Goal: Contribute content: Add original content to the website for others to see

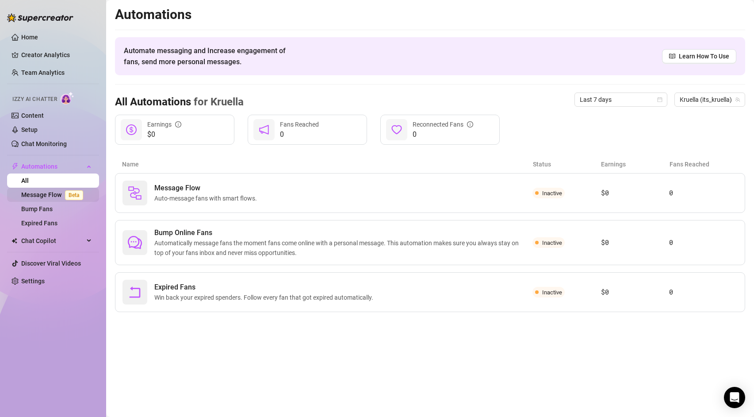
click at [61, 191] on link "Message Flow Beta" at bounding box center [53, 194] width 65 height 7
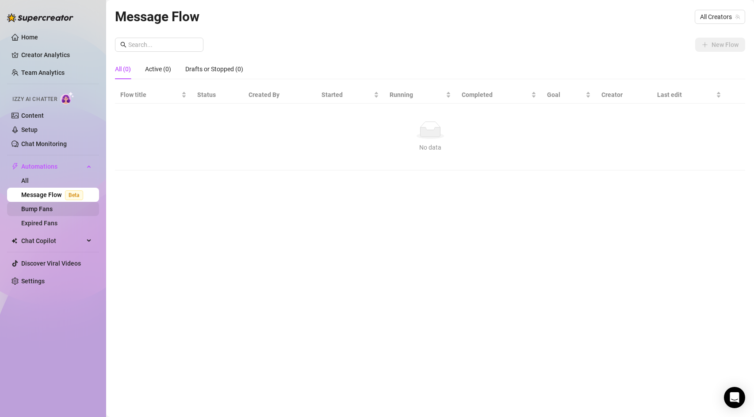
click at [53, 207] on link "Bump Fans" at bounding box center [36, 208] width 31 height 7
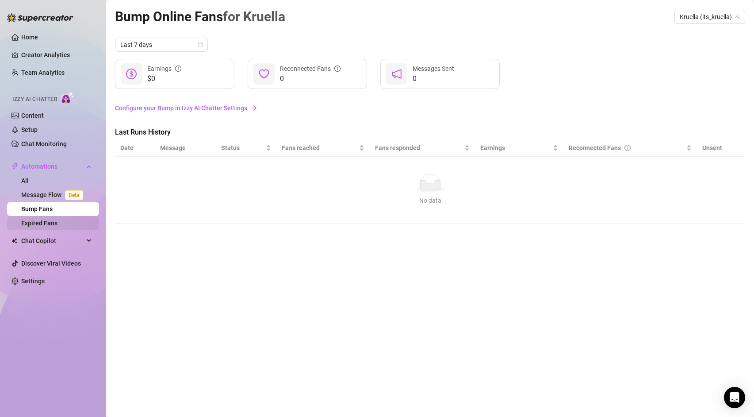
click at [52, 226] on link "Expired Fans" at bounding box center [39, 222] width 36 height 7
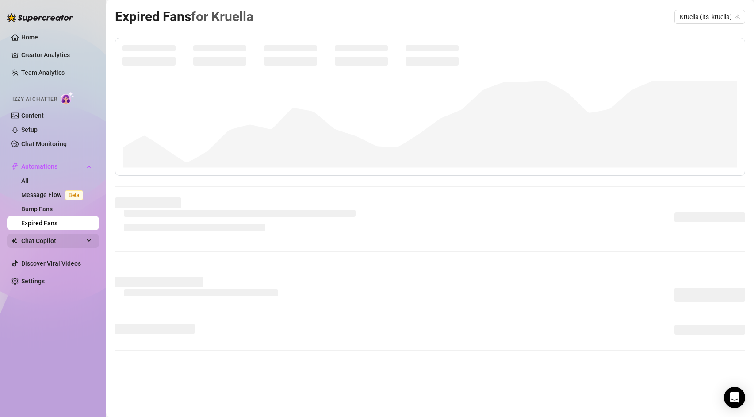
click at [49, 245] on span "Chat Copilot" at bounding box center [52, 240] width 63 height 14
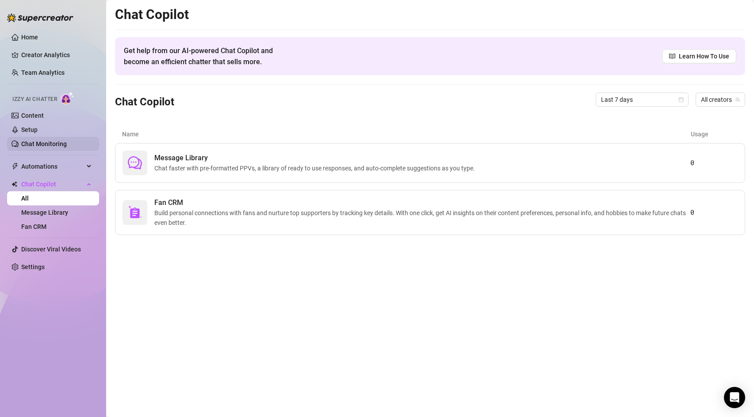
click at [38, 146] on link "Chat Monitoring" at bounding box center [44, 143] width 46 height 7
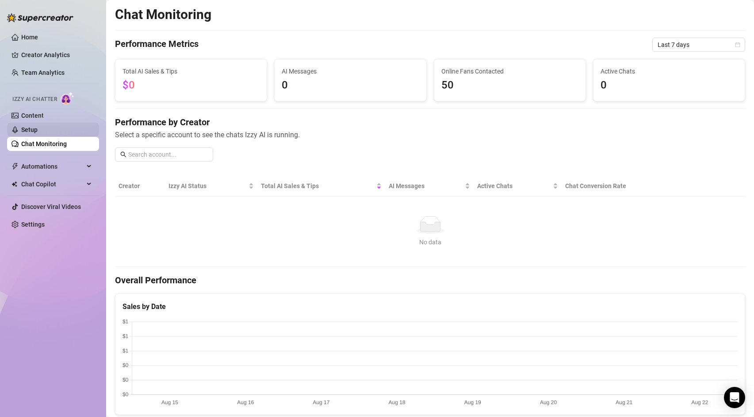
click at [38, 130] on link "Setup" at bounding box center [29, 129] width 16 height 7
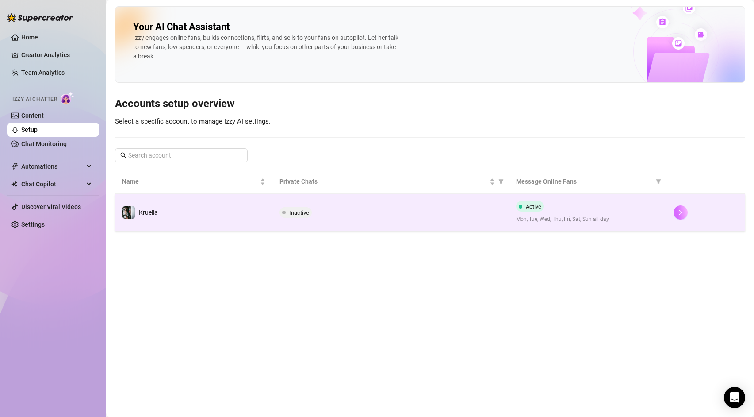
click at [680, 216] on button "button" at bounding box center [680, 212] width 14 height 14
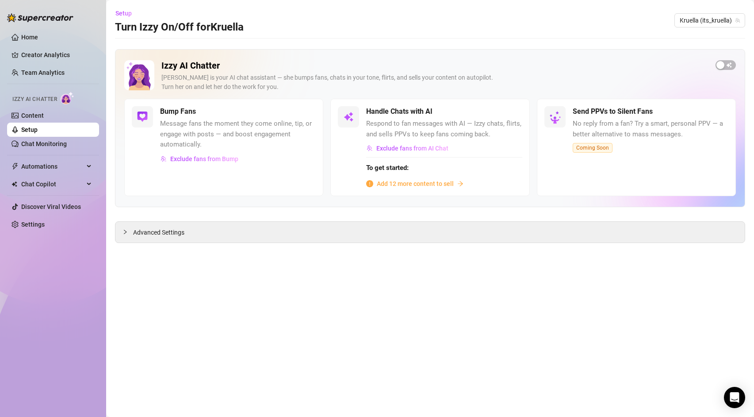
click at [463, 187] on div "Add 12 more content to sell" at bounding box center [444, 184] width 156 height 10
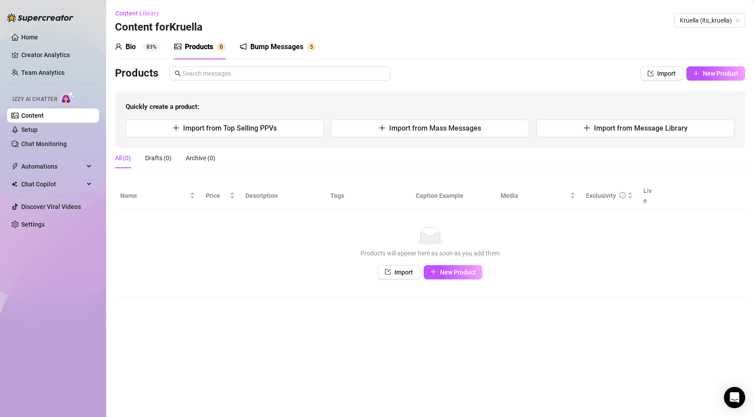
click at [251, 51] on div "Bump Messages" at bounding box center [276, 47] width 53 height 11
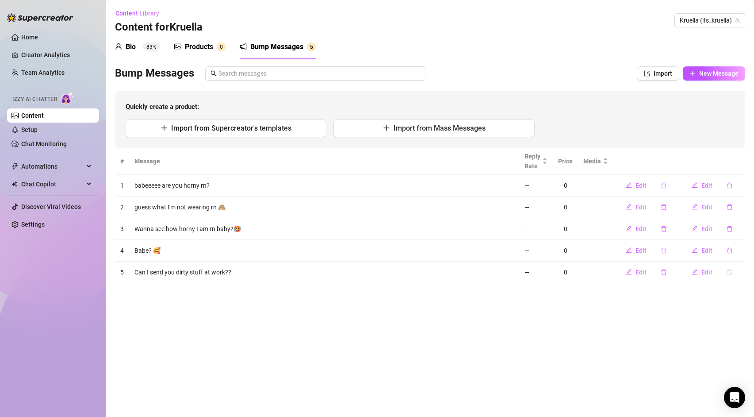
click at [730, 275] on icon "delete" at bounding box center [730, 272] width 6 height 6
click at [745, 251] on button "Yes" at bounding box center [738, 249] width 17 height 11
click at [730, 250] on icon "delete" at bounding box center [730, 250] width 6 height 6
click at [744, 232] on button "Yes" at bounding box center [738, 227] width 17 height 11
click at [734, 229] on button "button" at bounding box center [729, 229] width 20 height 14
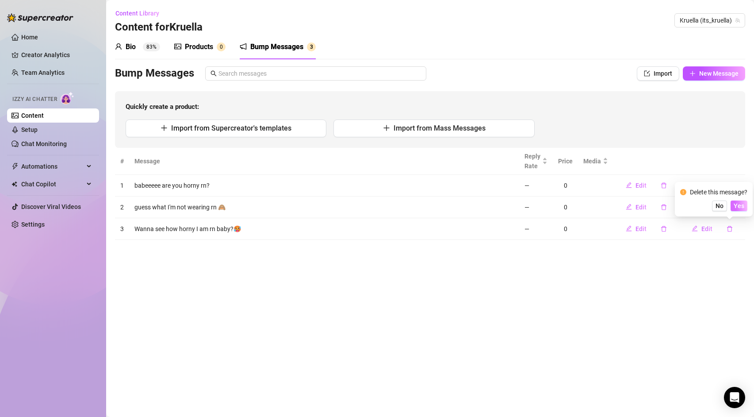
click at [746, 203] on button "Yes" at bounding box center [738, 205] width 17 height 11
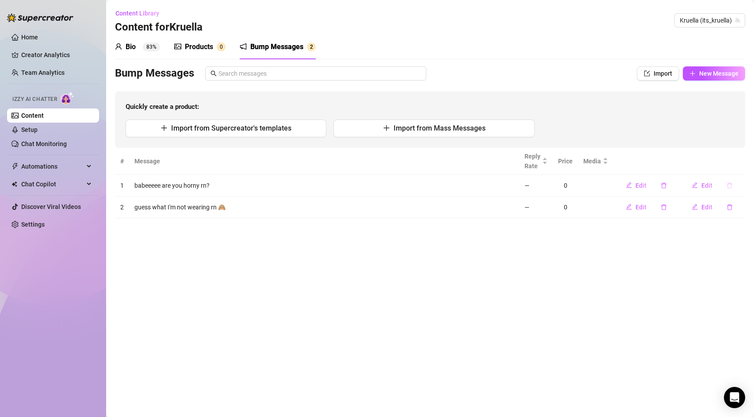
click at [732, 185] on icon "delete" at bounding box center [730, 185] width 6 height 6
click at [737, 169] on div "Delete this message? No Yes" at bounding box center [714, 155] width 78 height 34
click at [739, 164] on span "Yes" at bounding box center [739, 162] width 11 height 7
click at [734, 184] on button "button" at bounding box center [729, 185] width 20 height 14
click at [746, 164] on button "Yes" at bounding box center [738, 162] width 17 height 11
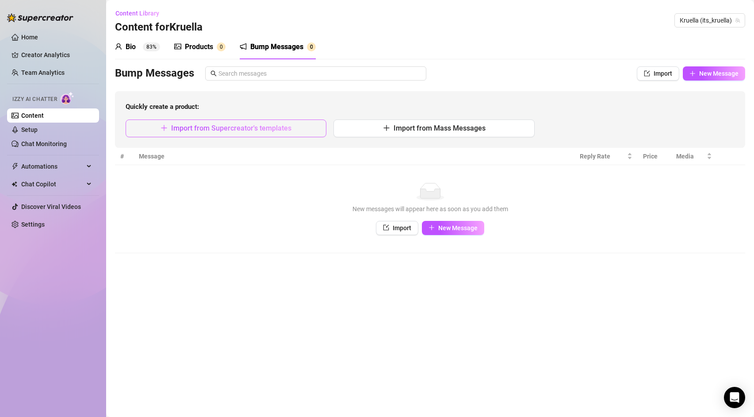
click at [317, 134] on button "Import from Supercreator's templates" at bounding box center [226, 128] width 201 height 18
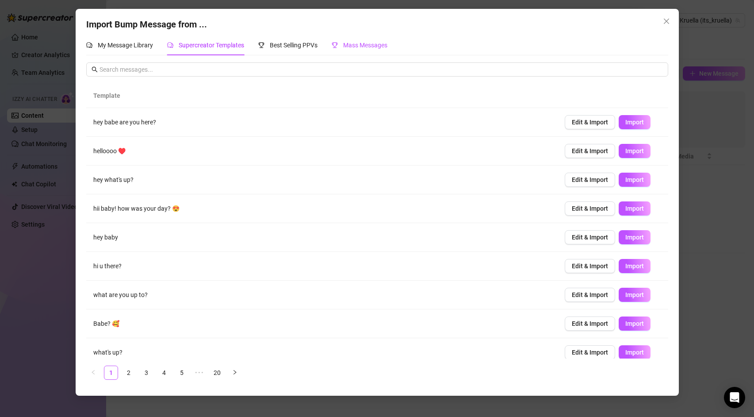
click at [373, 42] on span "Mass Messages" at bounding box center [365, 45] width 44 height 7
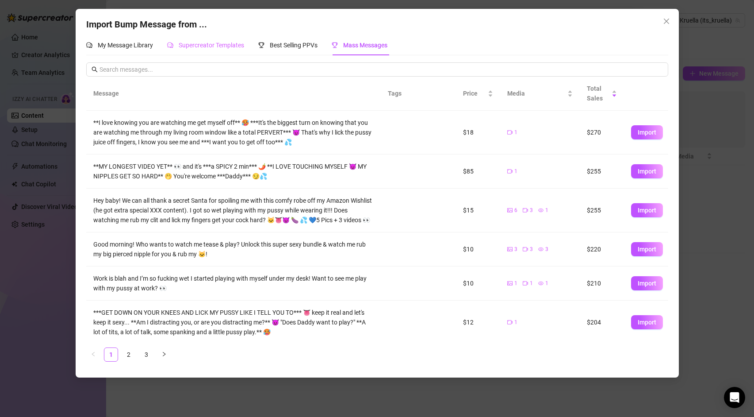
click at [217, 38] on div "Supercreator Templates" at bounding box center [205, 45] width 77 height 20
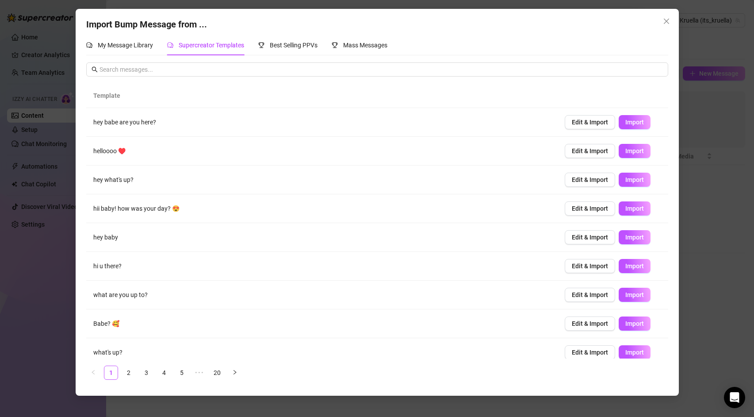
click at [349, 56] on div "My Message Library Supercreator Templates Best Selling PPVs Mass Messages Templ…" at bounding box center [377, 210] width 582 height 351
click at [351, 47] on span "Mass Messages" at bounding box center [365, 45] width 44 height 7
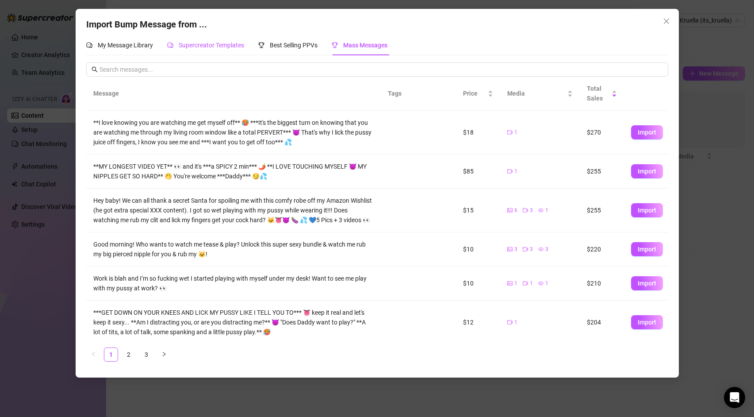
click at [208, 46] on span "Supercreator Templates" at bounding box center [211, 45] width 65 height 7
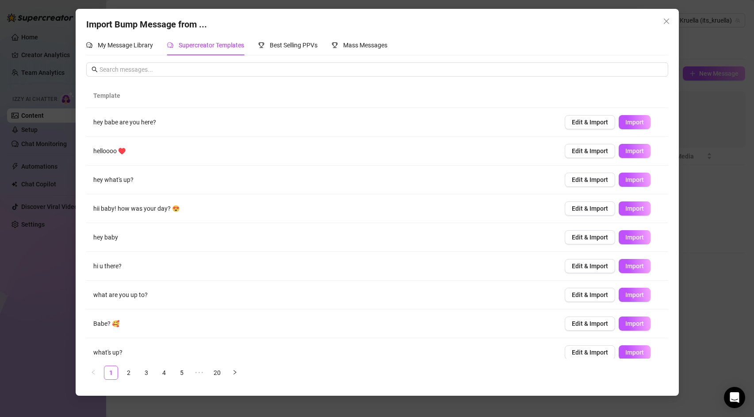
scroll to position [38, 0]
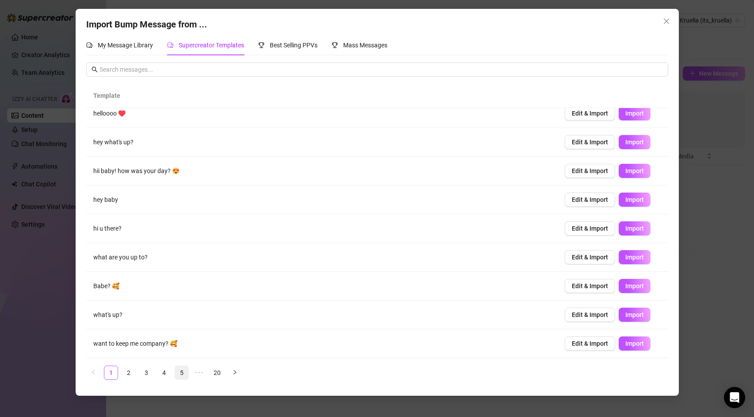
click at [184, 373] on link "5" at bounding box center [181, 372] width 13 height 13
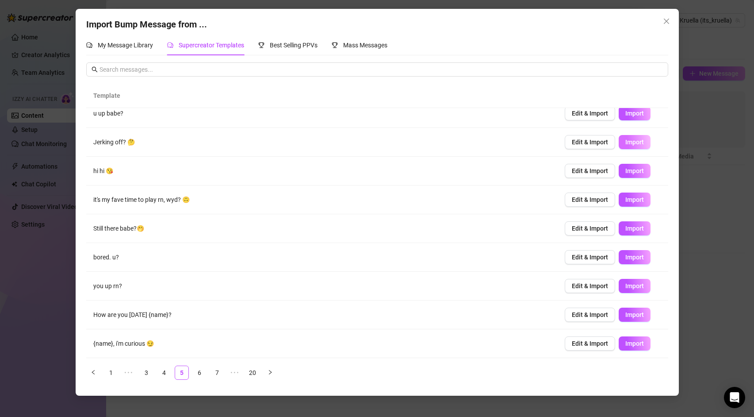
click at [627, 141] on span "Import" at bounding box center [634, 141] width 19 height 7
click at [219, 374] on link "7" at bounding box center [216, 372] width 13 height 13
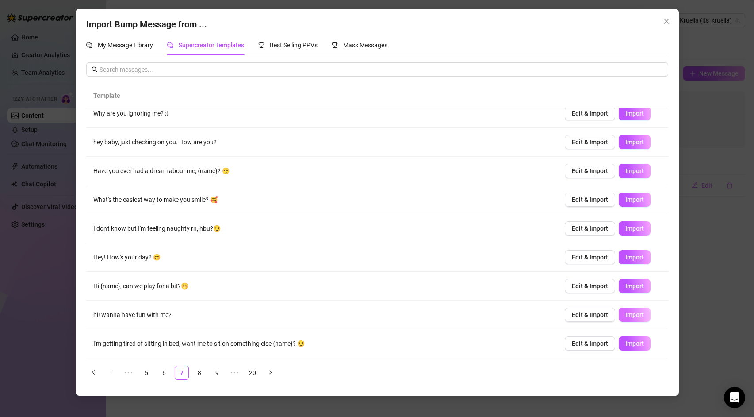
click at [636, 312] on span "Import" at bounding box center [634, 314] width 19 height 7
click at [213, 376] on link "9" at bounding box center [216, 372] width 13 height 13
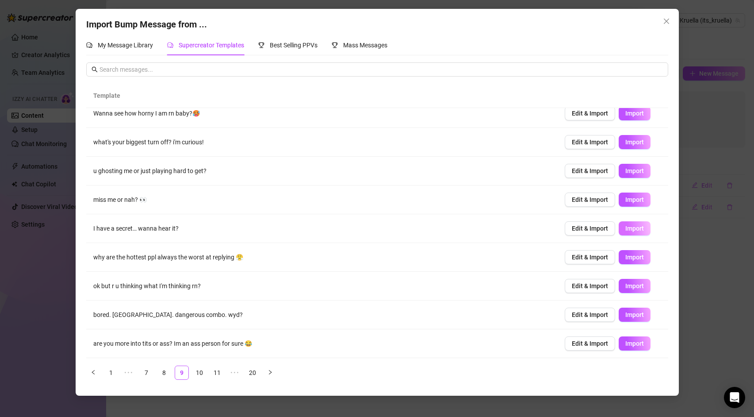
click at [634, 233] on button "Import" at bounding box center [635, 228] width 32 height 14
click at [218, 375] on link "11" at bounding box center [216, 372] width 13 height 13
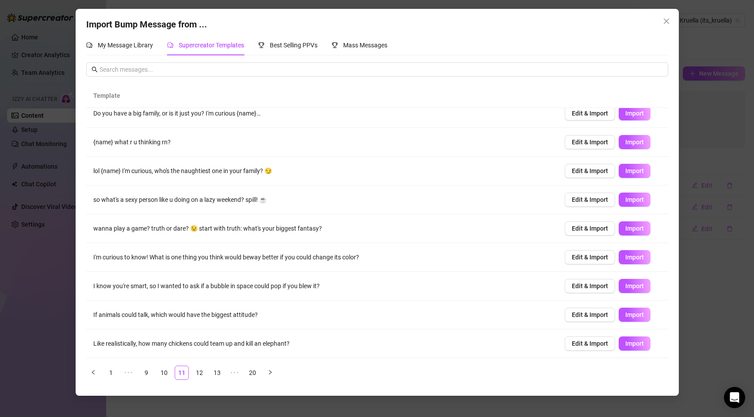
scroll to position [0, 0]
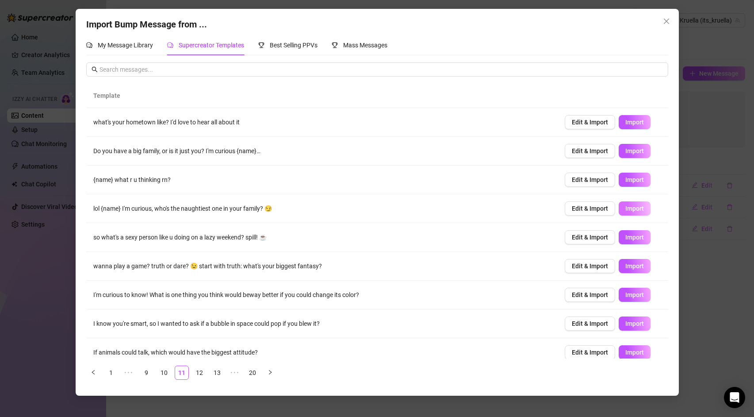
click at [623, 210] on button "Import" at bounding box center [635, 208] width 32 height 14
click at [220, 373] on link "13" at bounding box center [216, 372] width 13 height 13
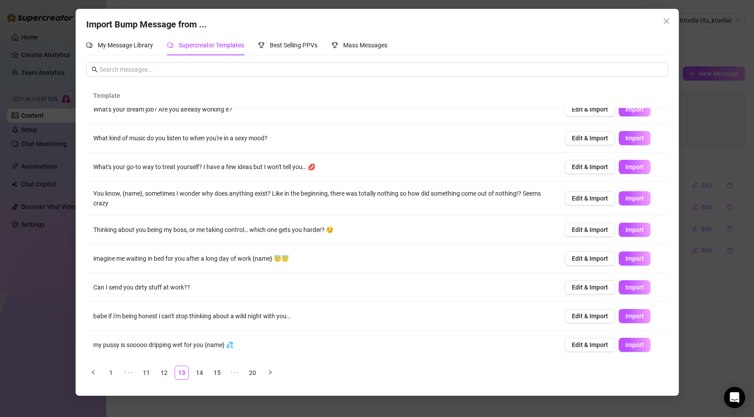
scroll to position [43, 0]
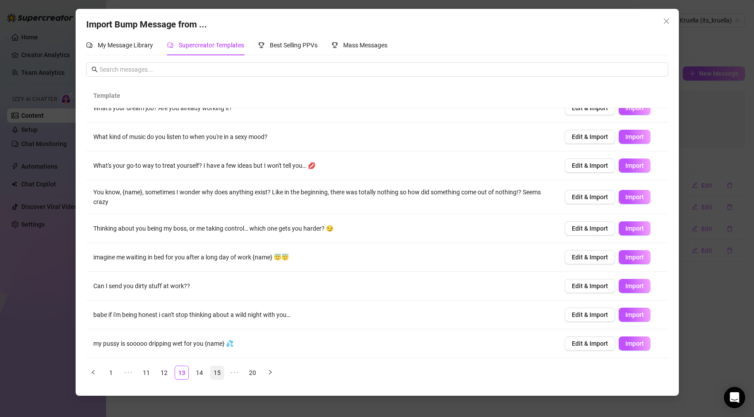
click at [220, 377] on link "15" at bounding box center [216, 372] width 13 height 13
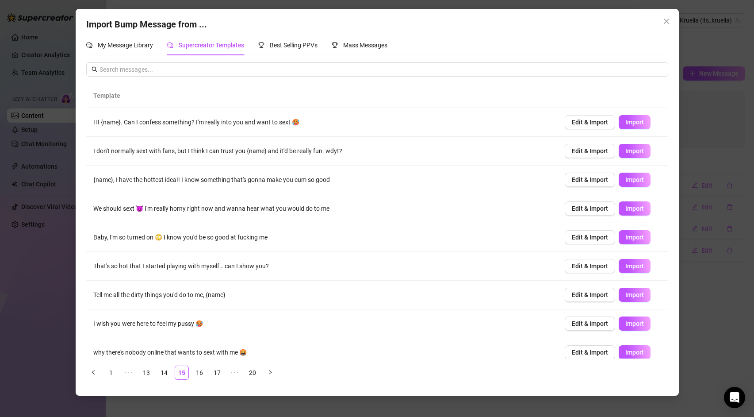
scroll to position [38, 0]
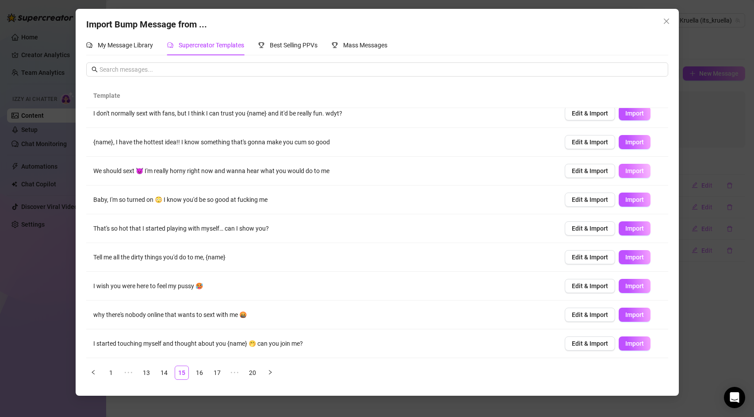
click at [643, 170] on span "Import" at bounding box center [634, 170] width 19 height 7
click at [626, 287] on span "Import" at bounding box center [634, 285] width 19 height 7
click at [216, 373] on link "17" at bounding box center [216, 372] width 13 height 13
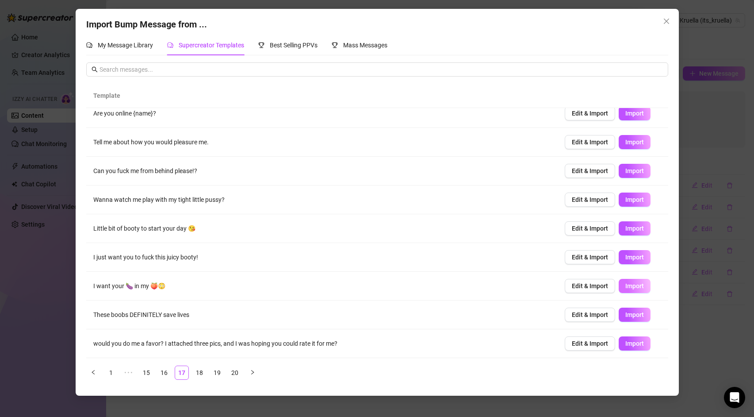
click at [632, 279] on button "Import" at bounding box center [635, 286] width 32 height 14
click at [220, 371] on link "19" at bounding box center [216, 372] width 13 height 13
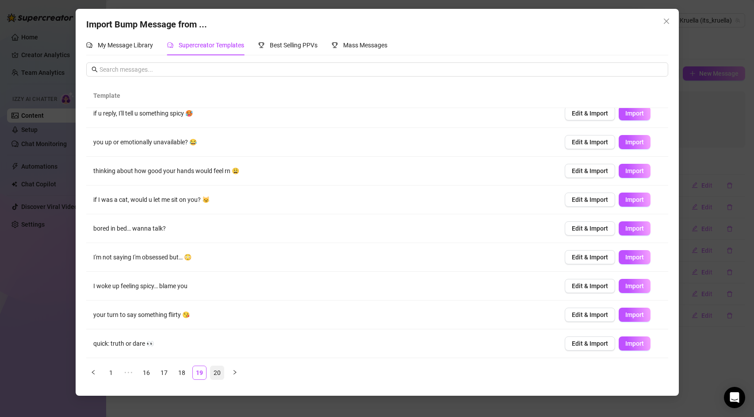
click at [221, 374] on link "20" at bounding box center [216, 372] width 13 height 13
click at [635, 348] on button "Import" at bounding box center [635, 343] width 32 height 14
click at [632, 144] on span "Import" at bounding box center [634, 141] width 19 height 7
click at [637, 286] on span "Import" at bounding box center [634, 285] width 19 height 7
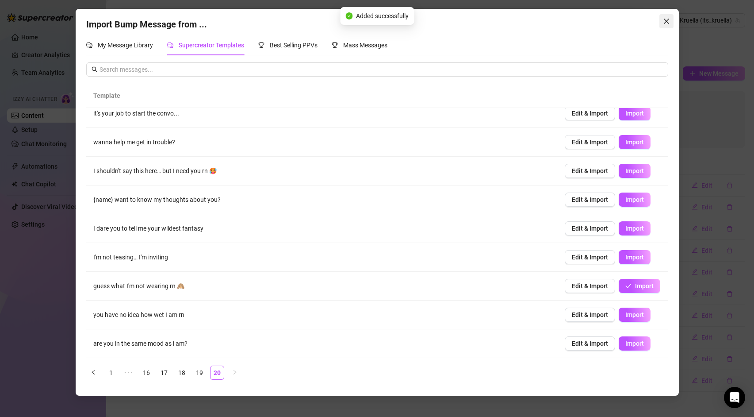
click at [660, 23] on span "Close" at bounding box center [666, 21] width 14 height 7
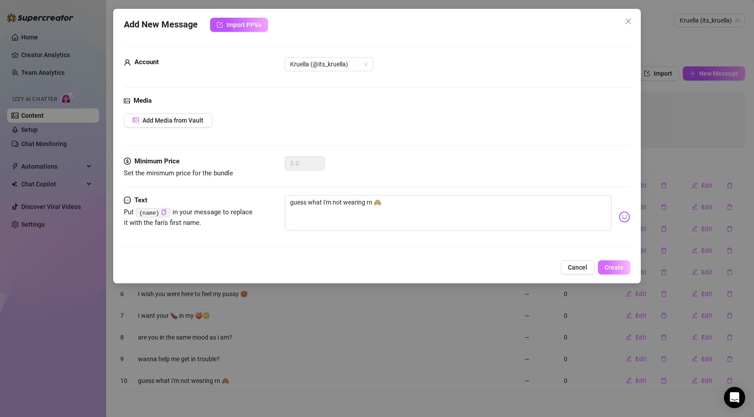
click at [623, 270] on span "Create" at bounding box center [613, 267] width 19 height 7
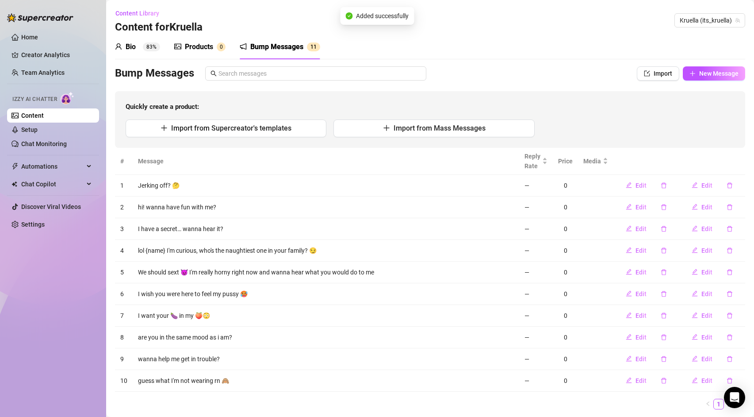
scroll to position [26, 0]
